Goal: Find specific page/section: Find specific page/section

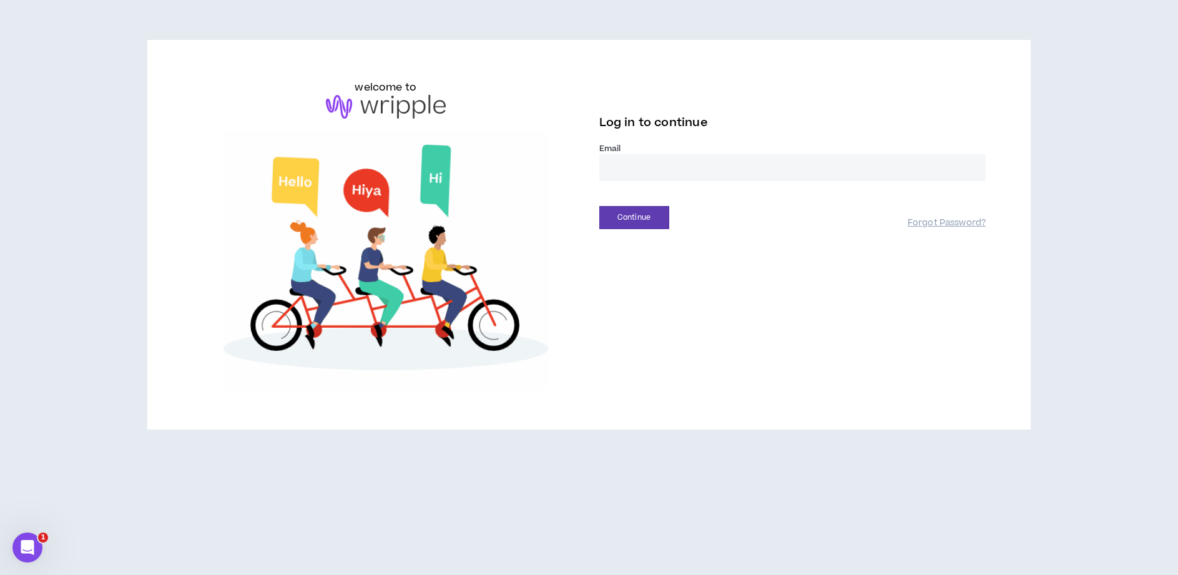
click at [628, 169] on input "email" at bounding box center [792, 167] width 387 height 27
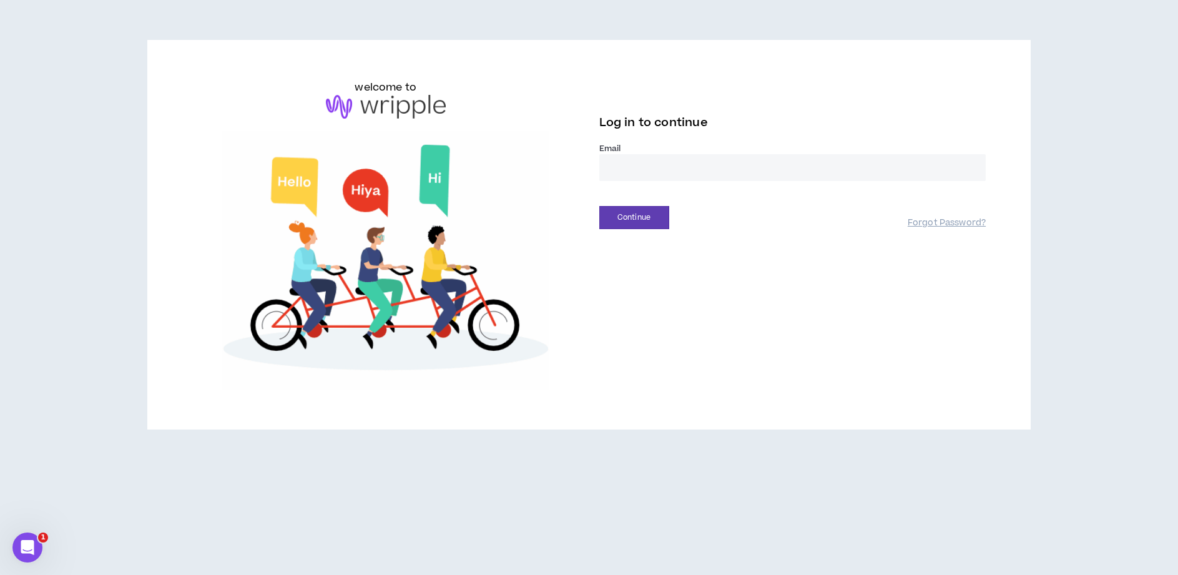
type input "**********"
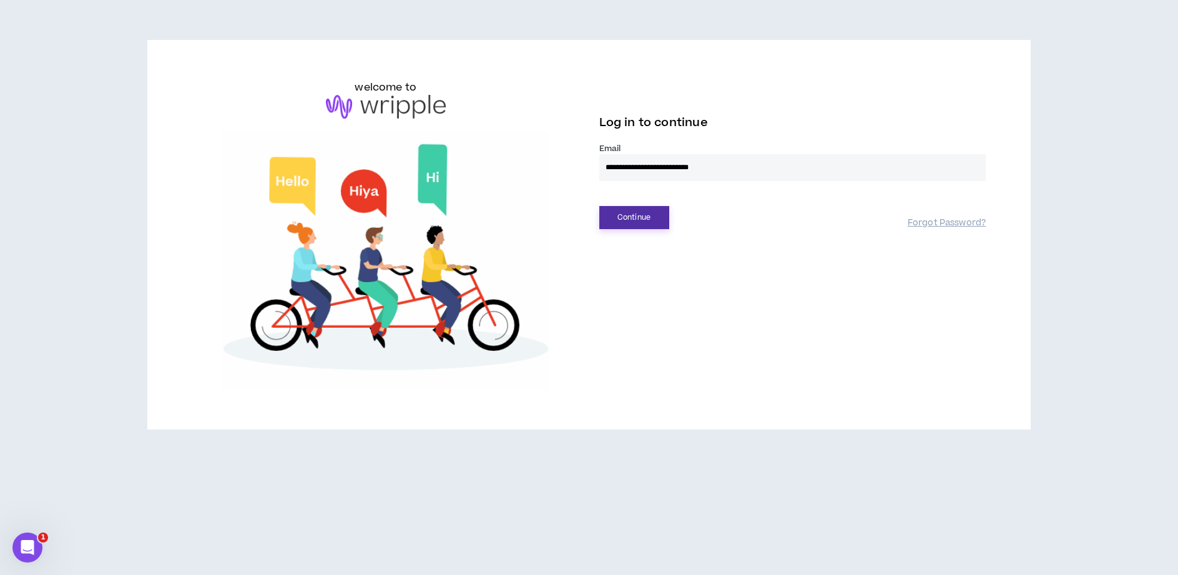
click at [657, 216] on button "Continue" at bounding box center [634, 217] width 70 height 23
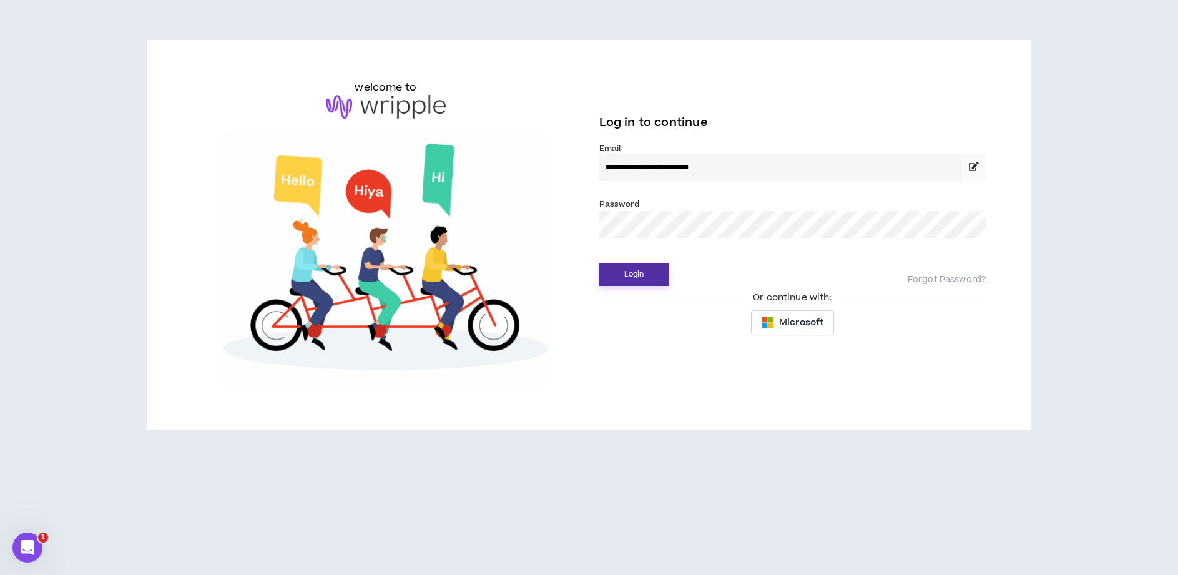
click at [631, 272] on button "Login" at bounding box center [634, 274] width 70 height 23
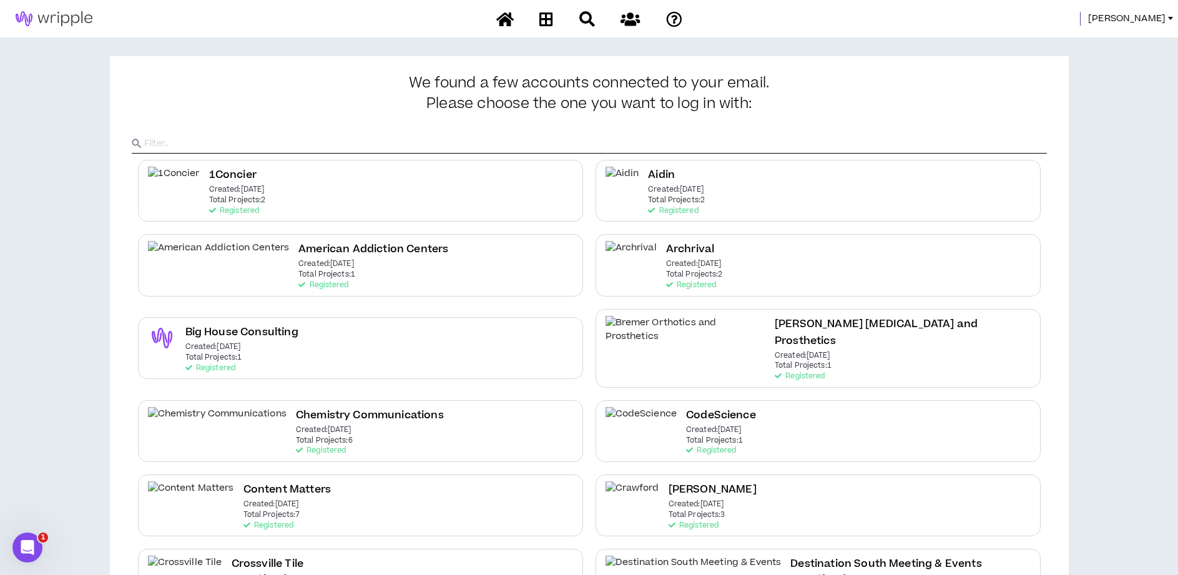
click at [1150, 18] on span "[PERSON_NAME]" at bounding box center [1126, 19] width 77 height 14
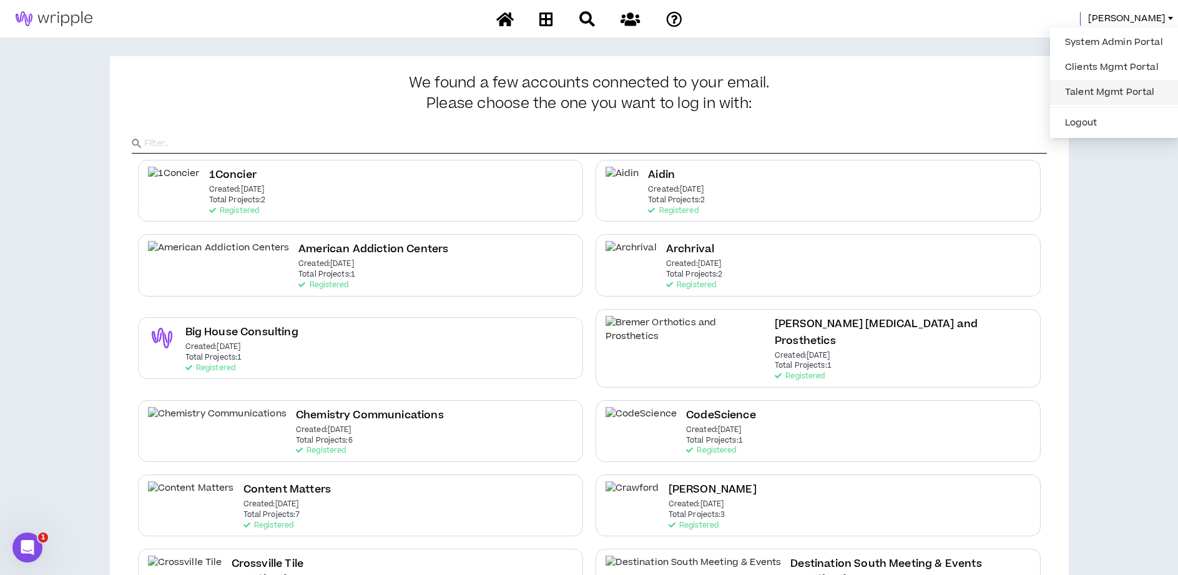
click at [1095, 88] on link "Talent Mgmt Portal" at bounding box center [1114, 92] width 113 height 19
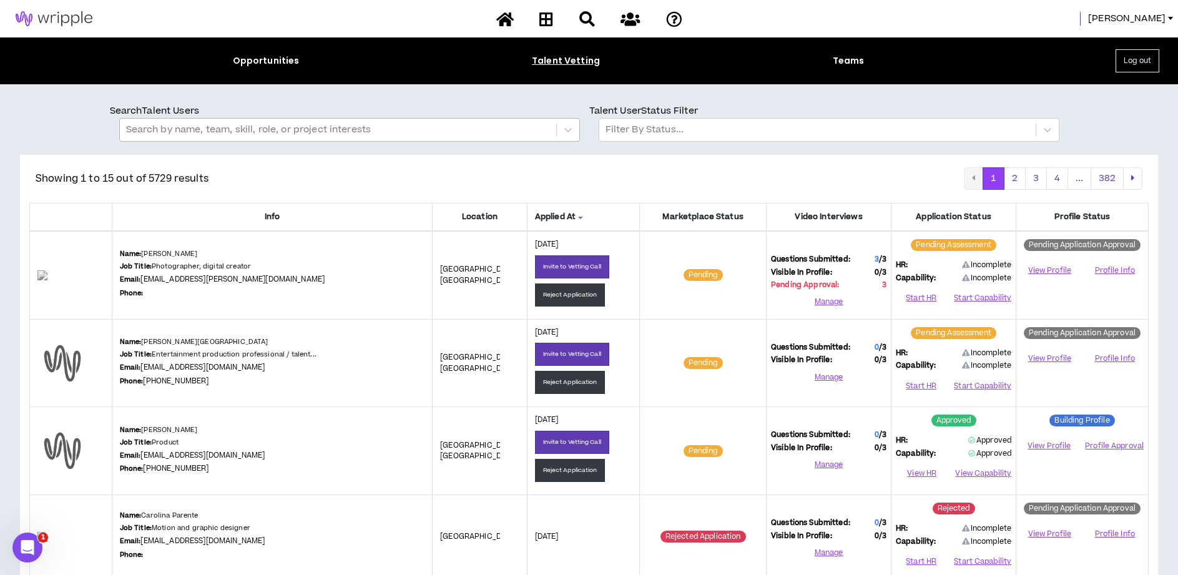
click at [397, 132] on div at bounding box center [338, 130] width 424 height 16
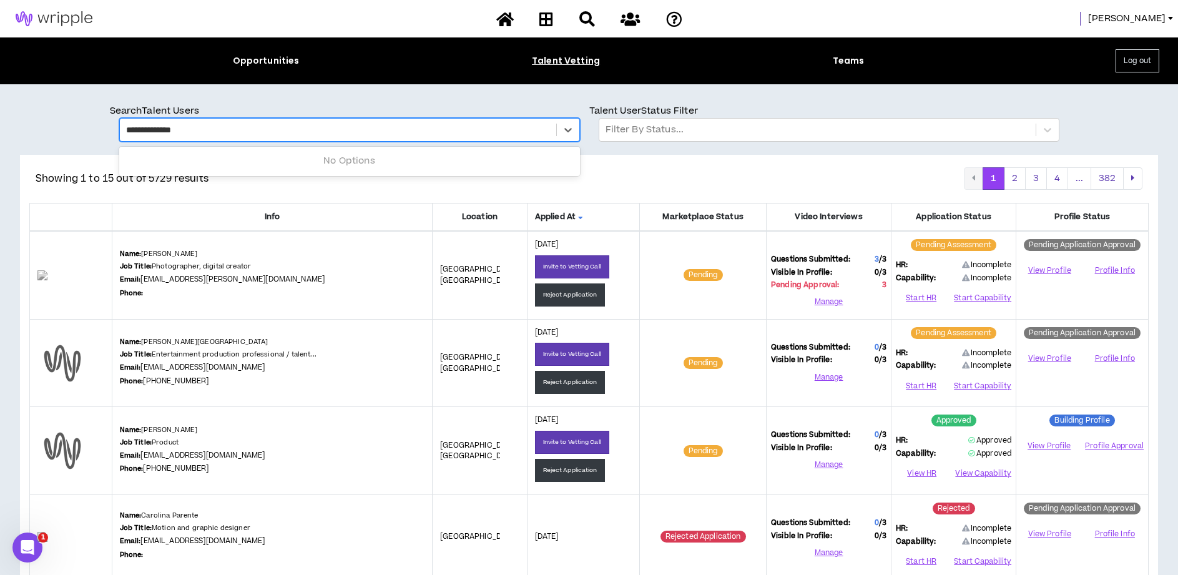
type input "**********"
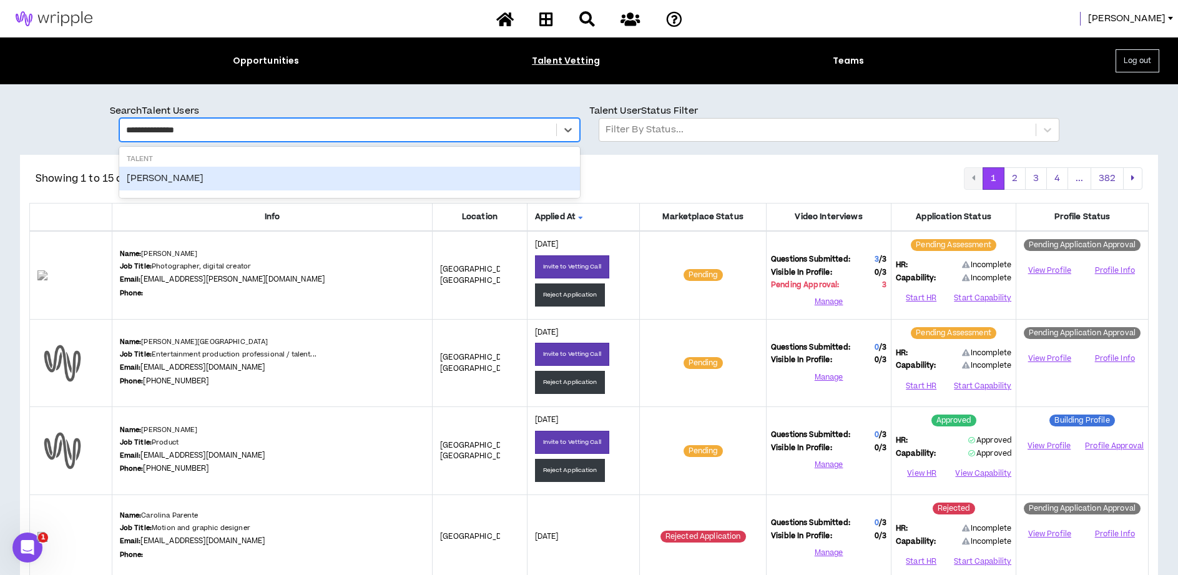
click at [223, 178] on div "Robert Thompson" at bounding box center [349, 179] width 461 height 24
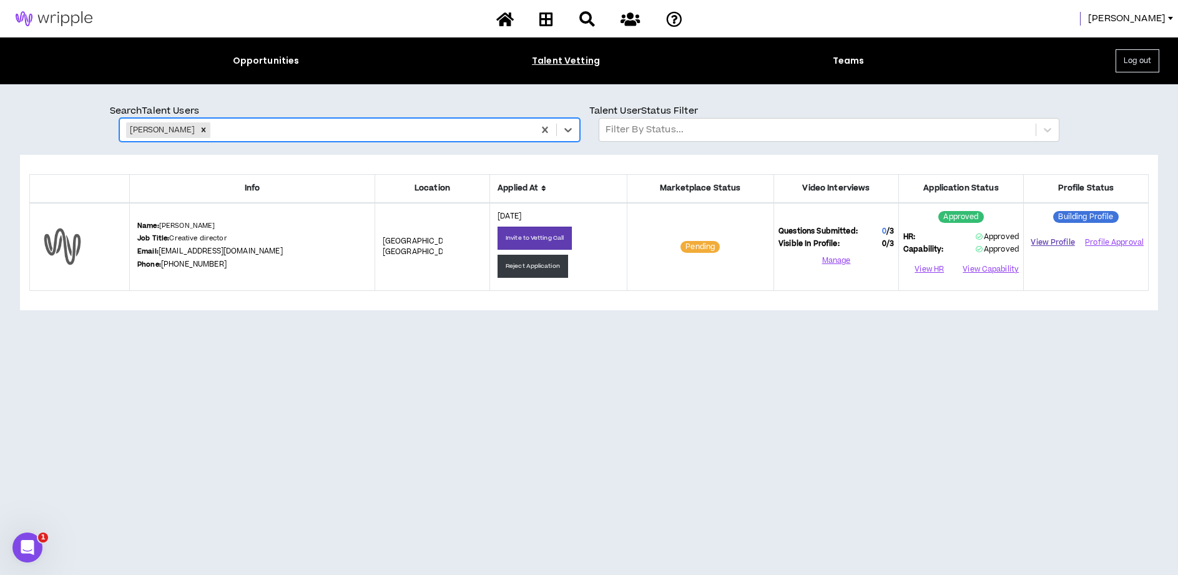
click at [1057, 244] on link "View Profile" at bounding box center [1052, 243] width 49 height 22
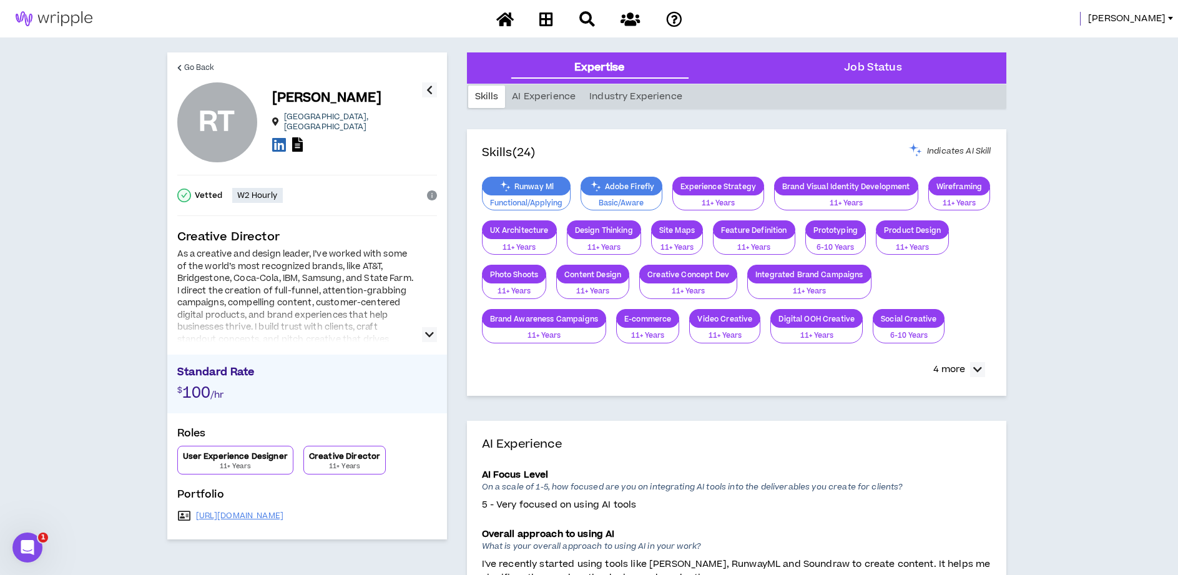
drag, startPoint x: 113, startPoint y: 79, endPoint x: 66, endPoint y: 81, distance: 47.5
